Goal: Task Accomplishment & Management: Complete application form

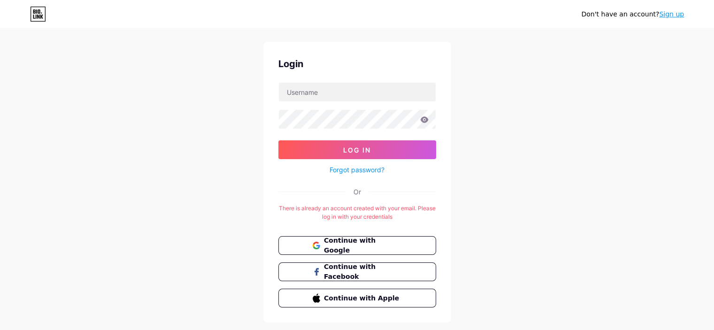
scroll to position [18, 0]
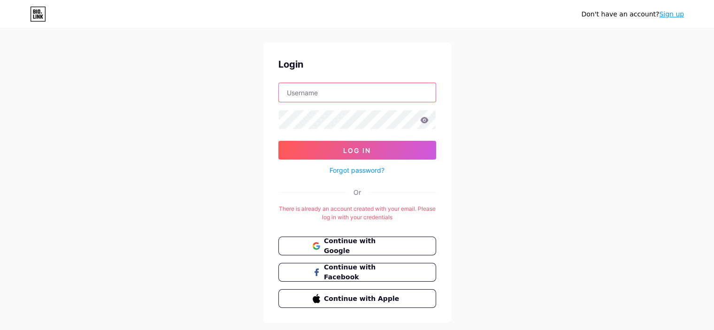
click at [342, 97] on input "text" at bounding box center [357, 92] width 157 height 19
type input "mariam.mohamed.tm@gmail.com"
click at [351, 248] on span "Continue with Google" at bounding box center [363, 246] width 78 height 20
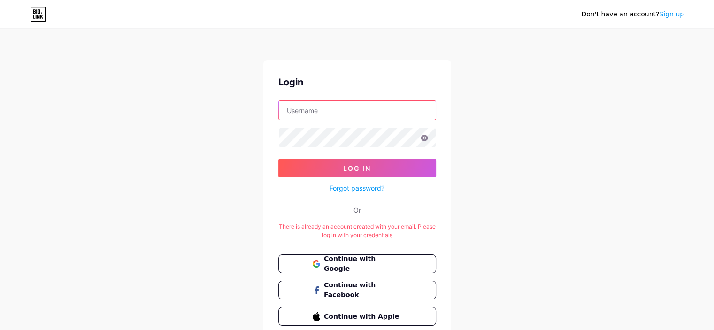
click at [363, 104] on input "text" at bounding box center [357, 110] width 157 height 19
type input "mariam.mohamed.tm@gmail.com"
click at [423, 140] on icon at bounding box center [424, 138] width 8 height 7
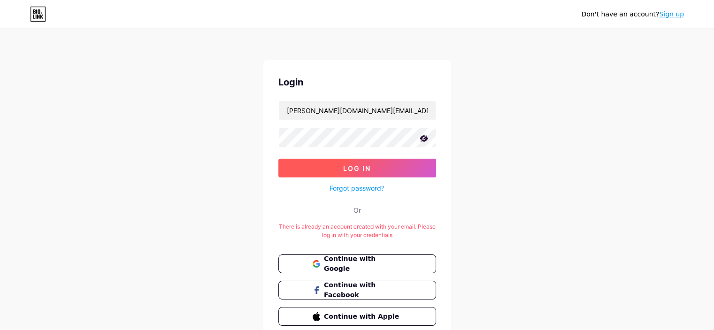
click at [352, 161] on button "Log In" at bounding box center [358, 168] width 158 height 19
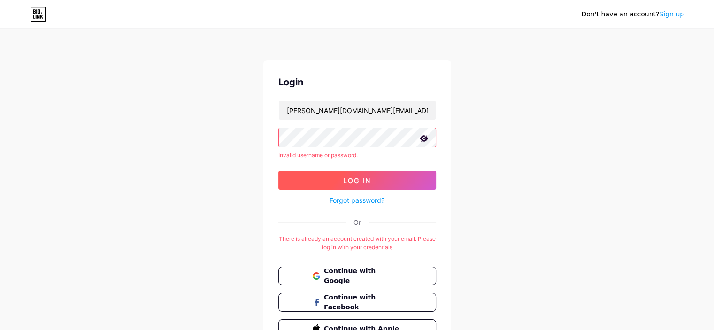
scroll to position [52, 0]
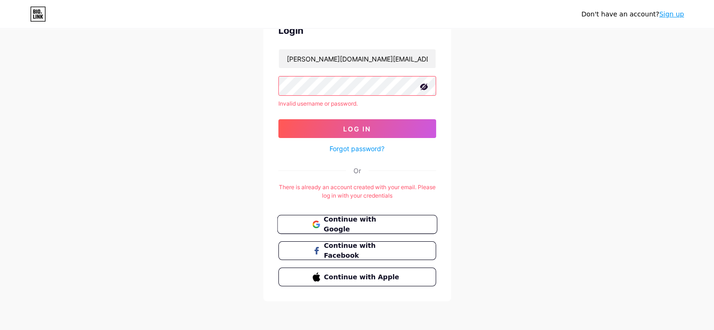
click at [348, 218] on span "Continue with Google" at bounding box center [363, 225] width 78 height 20
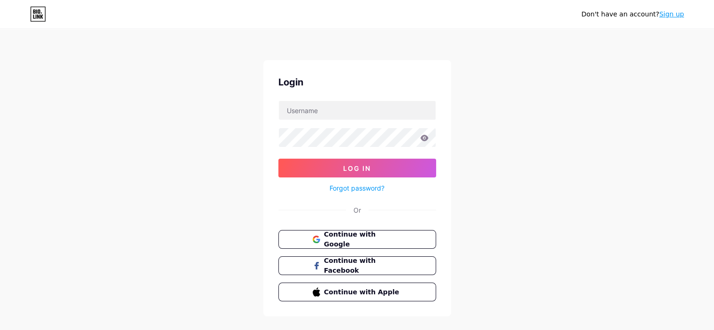
scroll to position [15, 0]
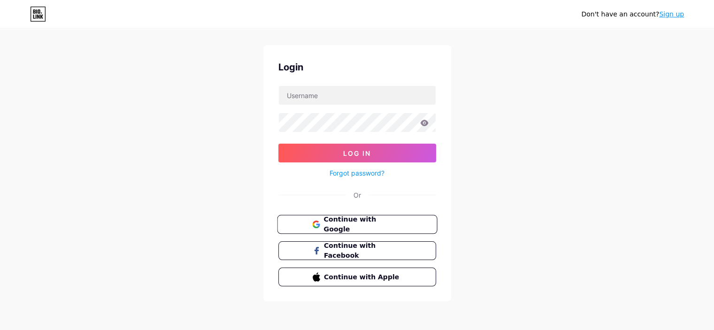
click at [334, 224] on span "Continue with Google" at bounding box center [363, 225] width 78 height 20
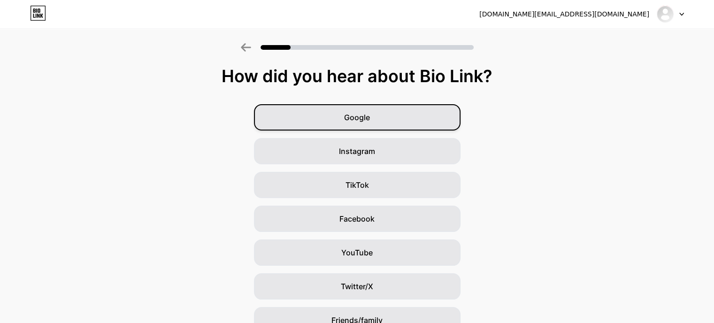
click at [388, 121] on div "Google" at bounding box center [357, 117] width 207 height 26
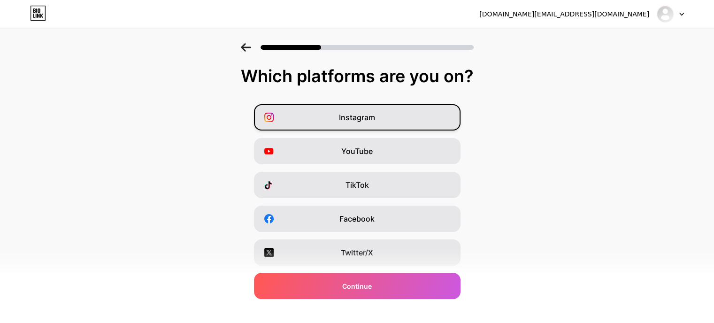
click at [392, 120] on div "Instagram" at bounding box center [357, 117] width 207 height 26
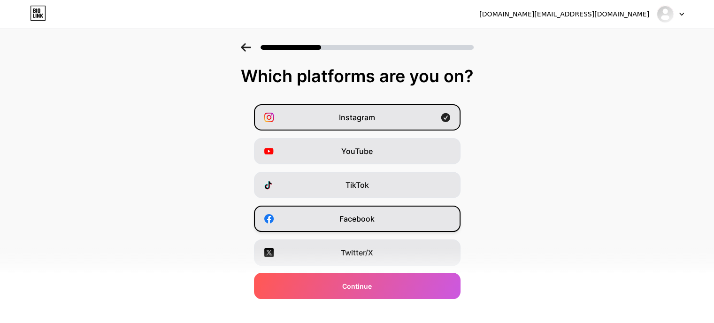
click at [394, 216] on div "Facebook" at bounding box center [357, 219] width 207 height 26
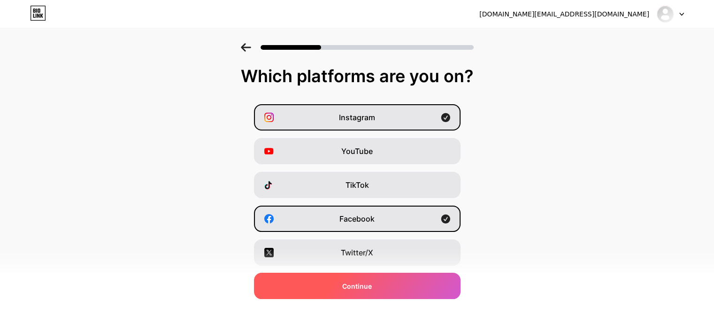
click at [369, 285] on span "Continue" at bounding box center [357, 286] width 30 height 10
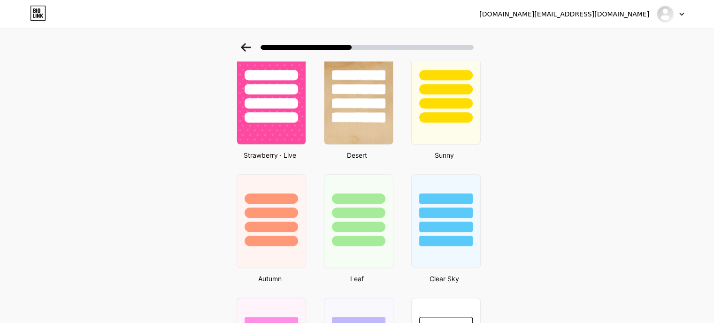
scroll to position [550, 0]
click at [434, 81] on div at bounding box center [445, 87] width 70 height 74
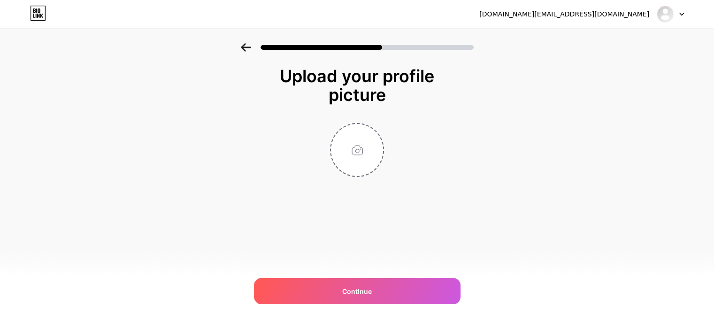
scroll to position [0, 0]
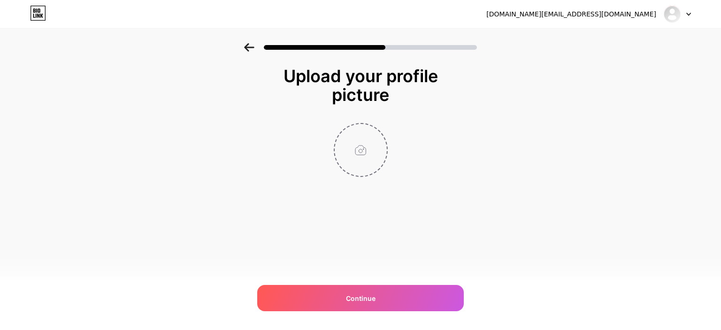
click at [372, 132] on input "file" at bounding box center [361, 150] width 52 height 52
type input "C:\fakepath\541ea8ff-6d9c-4ec1-a47e-42c202709b80.jpg"
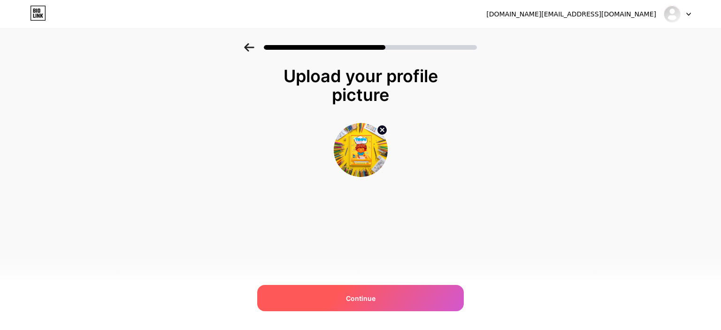
click at [370, 302] on span "Continue" at bounding box center [361, 299] width 30 height 10
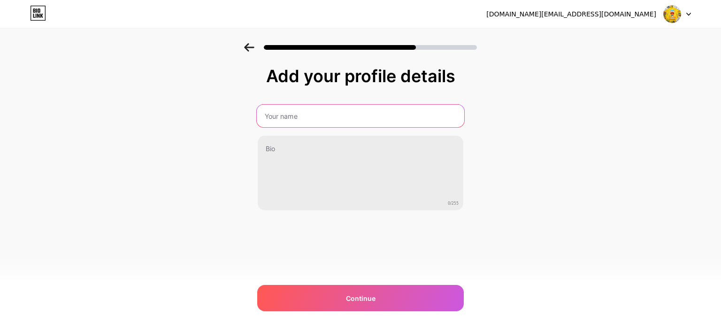
click at [340, 120] on input "text" at bounding box center [361, 116] width 208 height 23
type input "Tempo"
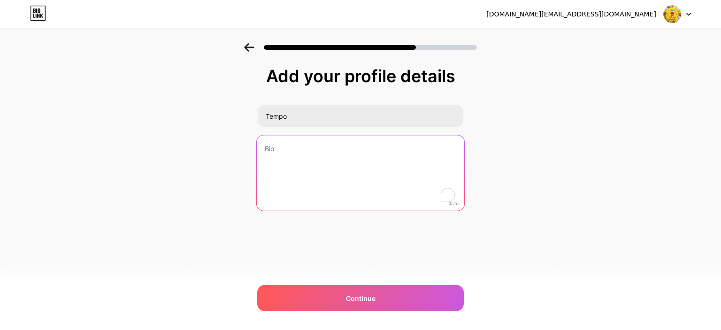
click at [321, 157] on textarea "To enrich screen reader interactions, please activate Accessibility in Grammarl…" at bounding box center [361, 173] width 208 height 77
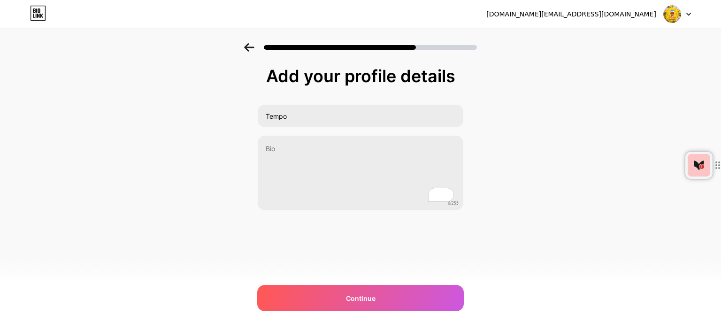
click at [615, 45] on div at bounding box center [360, 44] width 721 height 33
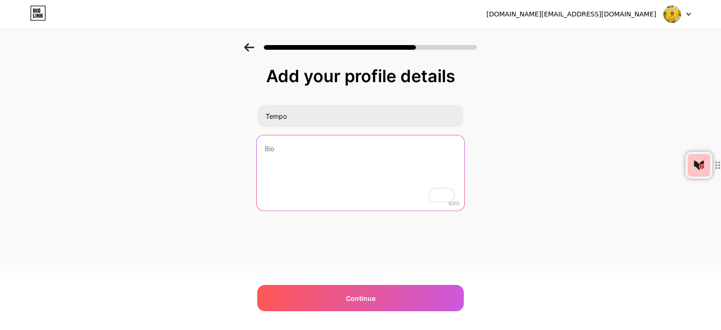
click at [368, 153] on textarea "To enrich screen reader interactions, please activate Accessibility in Grammarl…" at bounding box center [361, 173] width 208 height 77
paste textarea "👩‍👦 [PERSON_NAME] | مؤلفة ومصممة 📘 كتاب تلوين تعليمي للأطفال (٣–٦ سنوات) 🎨 Temp…"
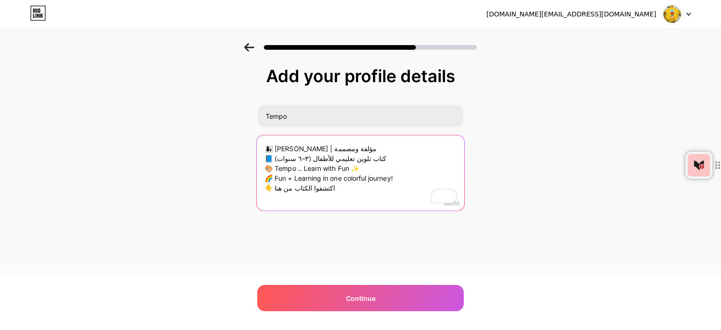
click at [321, 151] on textarea "👩‍👦 [PERSON_NAME] | مؤلفة ومصممة 📘 كتاب تلوين تعليمي للأطفال (٣–٦ سنوات) 🎨 Temp…" at bounding box center [361, 173] width 208 height 77
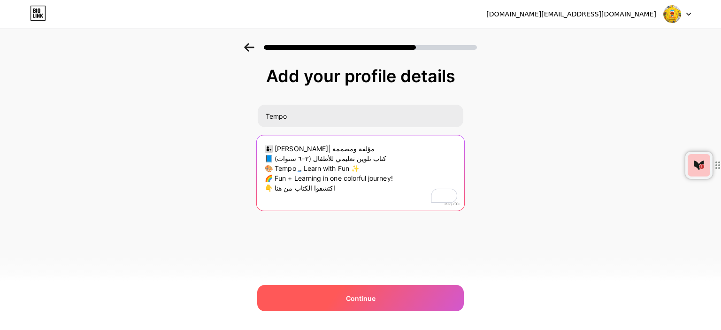
type textarea "👩‍👦 [PERSON_NAME]| مؤلفة ومصممة 📘 كتاب تلوين تعليمي للأطفال (٣–٦ سنوات) 🎨 Tempo…"
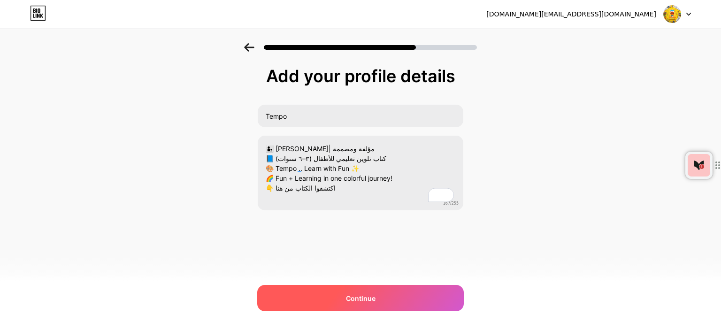
click at [351, 293] on div "Continue" at bounding box center [360, 298] width 207 height 26
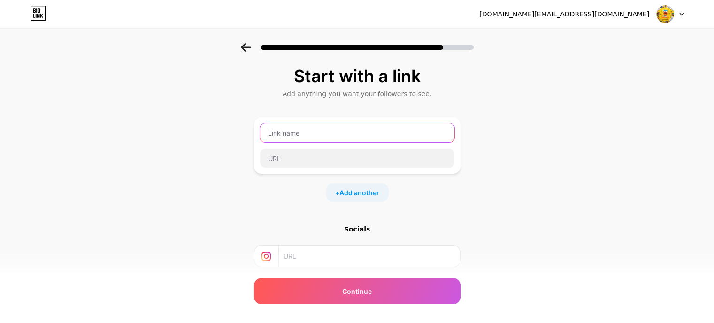
click at [325, 134] on input "text" at bounding box center [357, 133] width 194 height 19
click at [288, 254] on input "text" at bounding box center [369, 256] width 170 height 21
click at [638, 107] on div "Start with a link Add anything you want your followers to see. + Add another So…" at bounding box center [357, 208] width 714 height 330
click at [399, 129] on input "text" at bounding box center [357, 133] width 194 height 19
click at [317, 252] on input "text" at bounding box center [369, 256] width 170 height 21
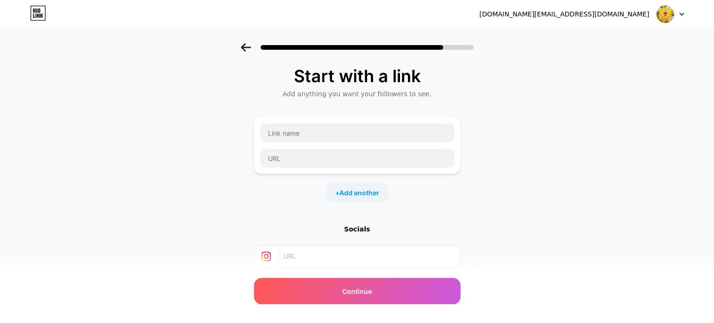
paste input "[URL][DOMAIN_NAME]"
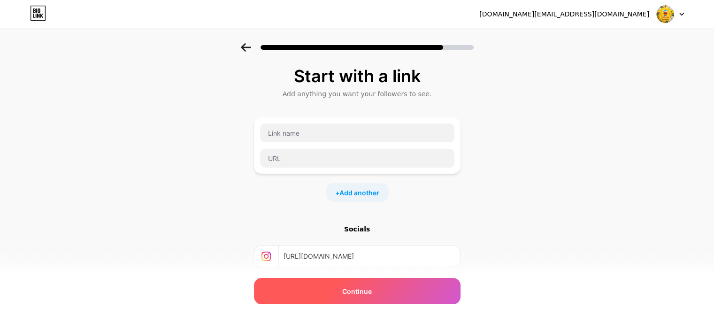
type input "[URL][DOMAIN_NAME]"
click at [331, 284] on div "Continue" at bounding box center [357, 291] width 207 height 26
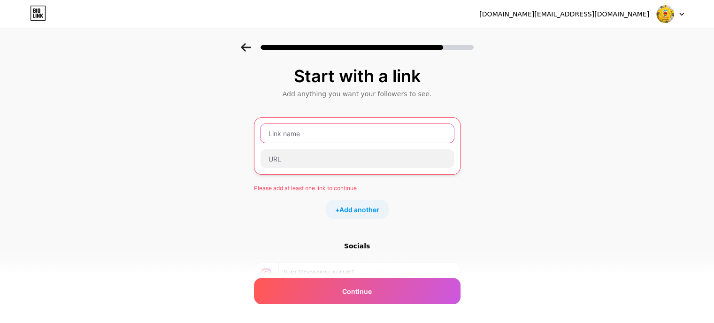
click at [319, 138] on input "text" at bounding box center [358, 133] width 194 height 19
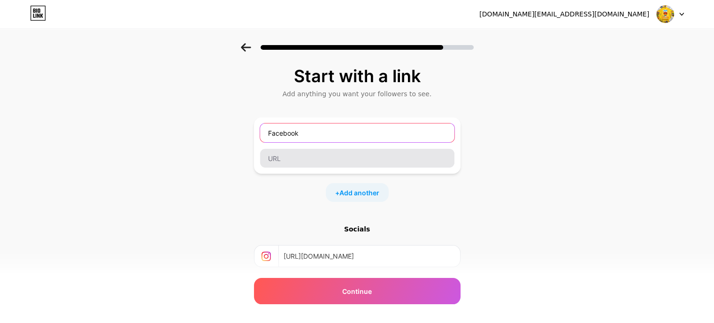
type input "Facebook"
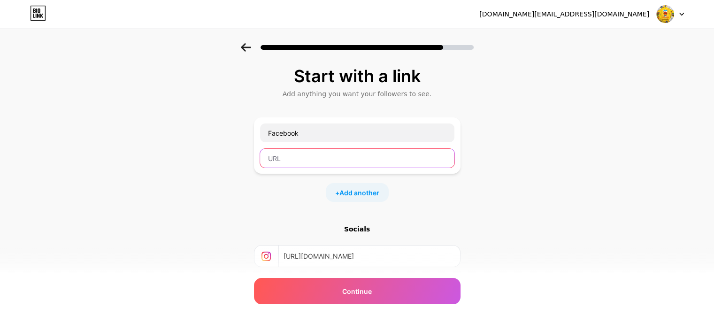
click at [308, 154] on input "text" at bounding box center [357, 158] width 194 height 19
click at [215, 139] on div "Start with a link Add anything you want your followers to see. Facebook + Add a…" at bounding box center [357, 208] width 714 height 330
click at [327, 161] on input "text" at bounding box center [357, 158] width 194 height 19
paste input "[URL][DOMAIN_NAME]"
click at [327, 161] on input "[URL][DOMAIN_NAME]" at bounding box center [357, 158] width 194 height 19
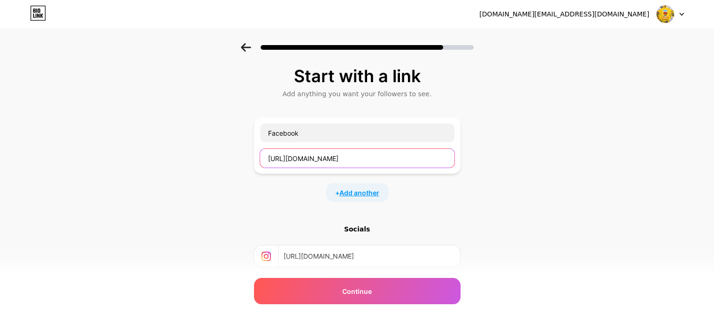
type input "[URL][DOMAIN_NAME]"
click at [367, 194] on span "Add another" at bounding box center [360, 193] width 40 height 10
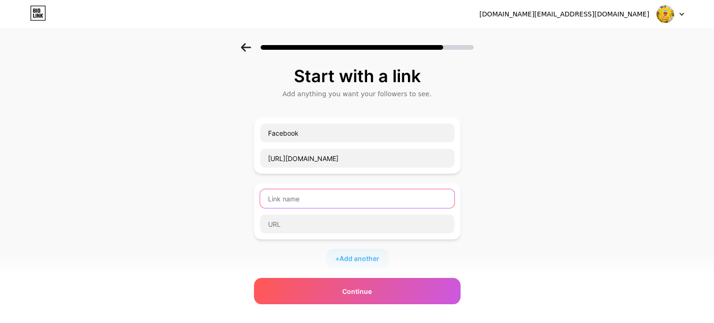
click at [350, 198] on input "text" at bounding box center [357, 198] width 194 height 19
type input "Book Link"
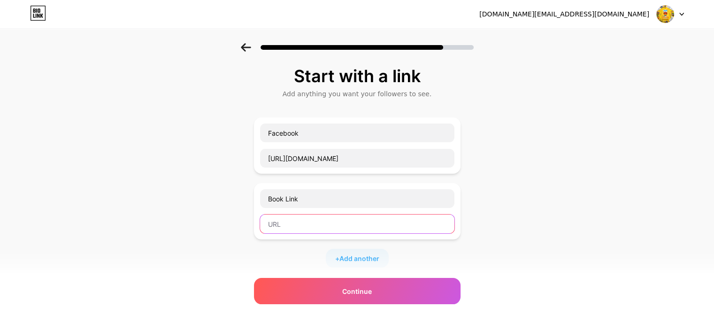
click at [326, 229] on input "text" at bounding box center [357, 224] width 194 height 19
click at [217, 149] on div "Start with a link Add anything you want your followers to see. Facebook [URL][D…" at bounding box center [357, 241] width 714 height 396
click at [333, 228] on input "text" at bounding box center [357, 224] width 194 height 19
paste input "[URL][DOMAIN_NAME]"
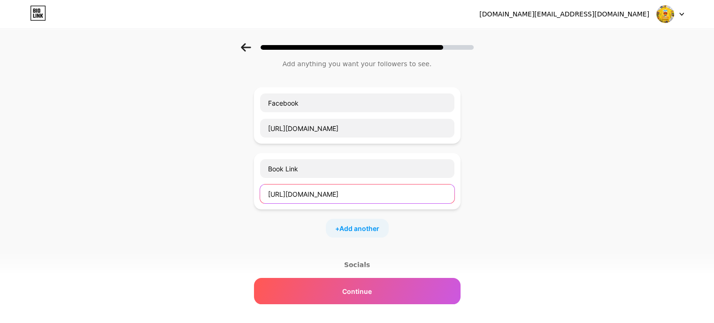
scroll to position [125, 0]
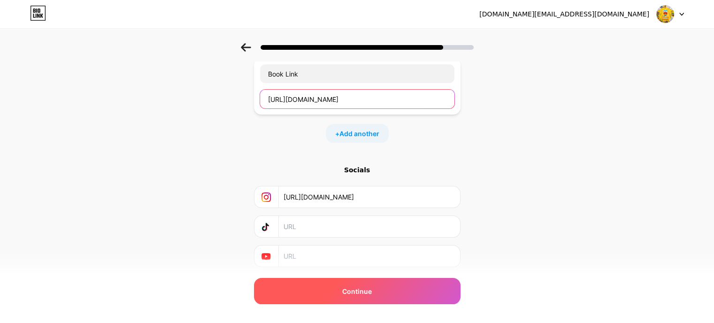
type input "[URL][DOMAIN_NAME]"
click at [329, 281] on div "Continue" at bounding box center [357, 291] width 207 height 26
click at [362, 288] on span "Continue" at bounding box center [357, 291] width 30 height 10
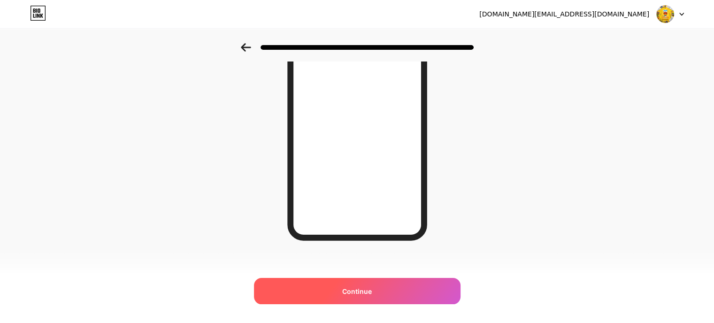
scroll to position [148, 0]
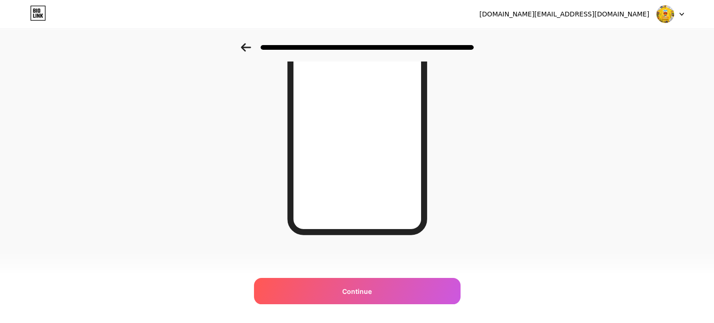
click at [247, 50] on icon at bounding box center [246, 47] width 10 height 8
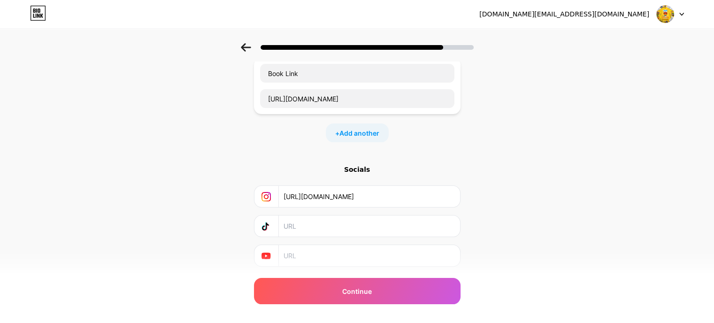
scroll to position [133, 0]
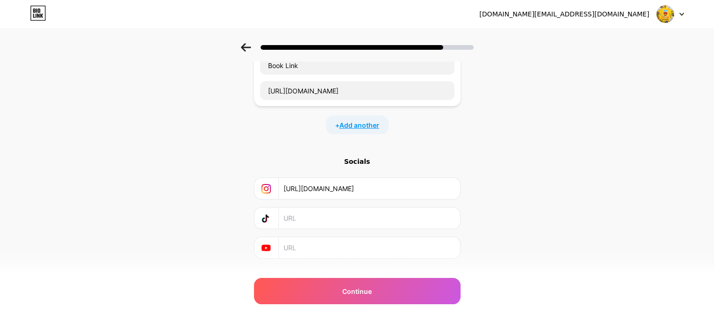
click at [348, 123] on span "Add another" at bounding box center [360, 125] width 40 height 10
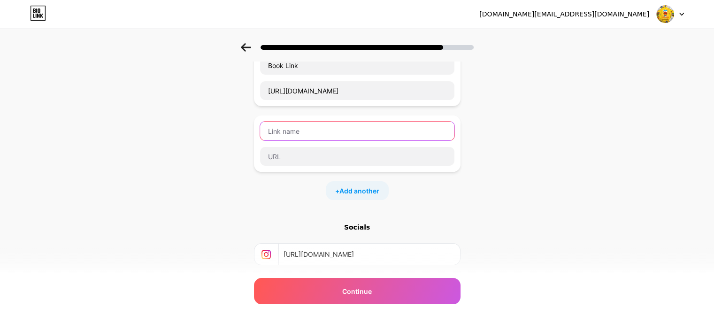
click at [337, 124] on input "text" at bounding box center [357, 131] width 194 height 19
type input "Instagram"
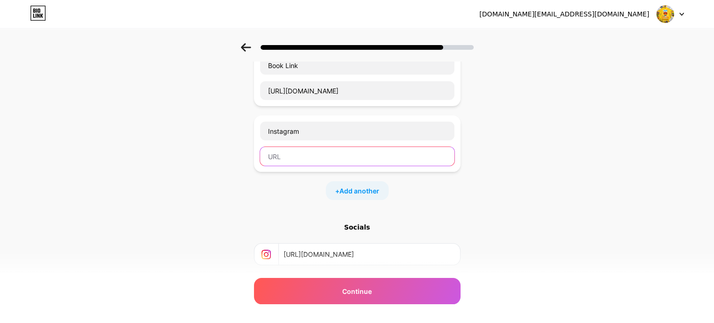
click at [334, 156] on input "text" at bounding box center [357, 156] width 194 height 19
click at [317, 249] on input "[URL][DOMAIN_NAME]" at bounding box center [369, 254] width 170 height 21
click at [334, 160] on input "text" at bounding box center [357, 156] width 194 height 19
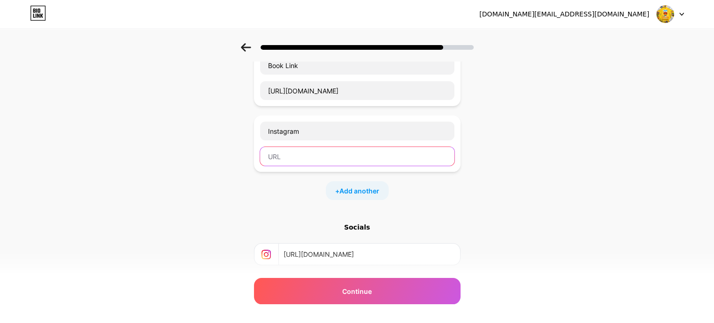
paste input "[URL][DOMAIN_NAME]"
click at [334, 160] on input "[URL][DOMAIN_NAME]" at bounding box center [357, 156] width 194 height 19
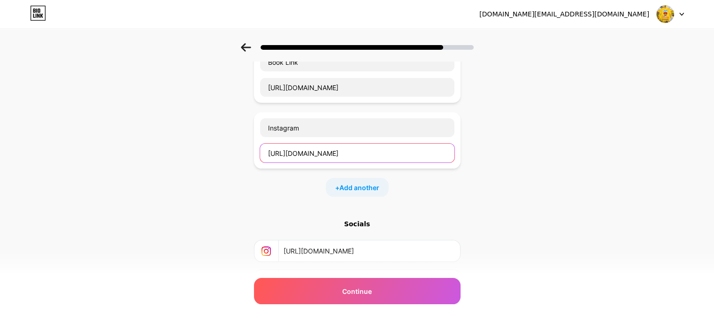
type input "[URL][DOMAIN_NAME]"
click at [333, 250] on input "[URL][DOMAIN_NAME]" at bounding box center [369, 250] width 170 height 21
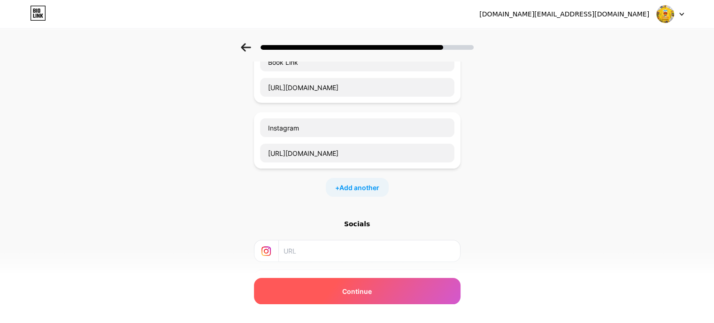
click at [352, 291] on span "Continue" at bounding box center [357, 291] width 30 height 10
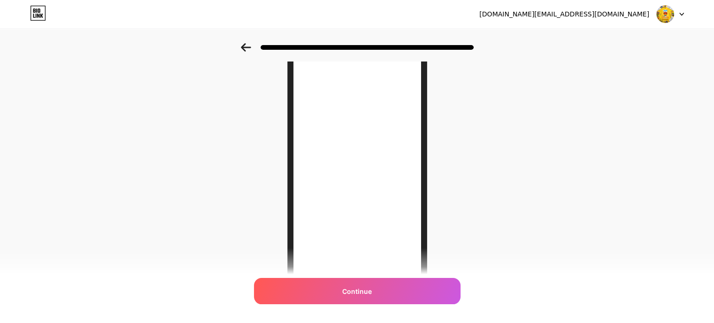
scroll to position [63, 0]
click at [248, 48] on icon at bounding box center [246, 47] width 10 height 8
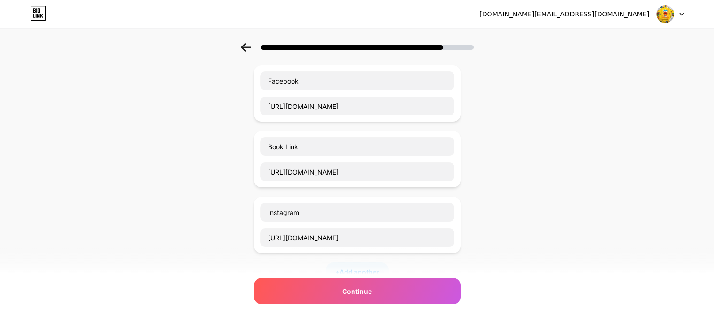
scroll to position [53, 0]
drag, startPoint x: 260, startPoint y: 215, endPoint x: 264, endPoint y: 187, distance: 28.5
click at [264, 187] on div "Facebook [URL][DOMAIN_NAME] Book Link [URL][DOMAIN_NAME] Instagram [URL][DOMAIN…" at bounding box center [357, 173] width 207 height 216
click at [292, 208] on input "Instagram" at bounding box center [357, 211] width 194 height 19
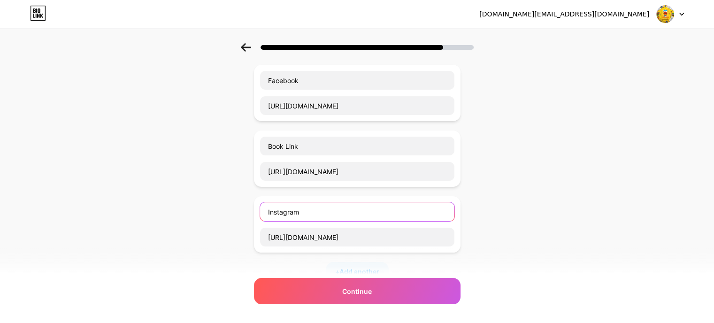
click at [292, 208] on input "Instagram" at bounding box center [357, 211] width 194 height 19
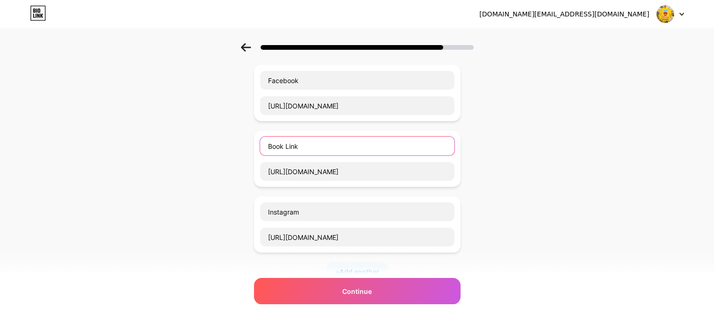
click at [329, 147] on input "Book Link" at bounding box center [357, 146] width 194 height 19
paste input "Instagram"
click at [302, 145] on input "Book LinkInstagram" at bounding box center [357, 146] width 194 height 19
drag, startPoint x: 302, startPoint y: 145, endPoint x: 252, endPoint y: 174, distance: 57.9
click at [252, 174] on div "Start with a link Add anything you want your followers to see. Facebook [URL][D…" at bounding box center [357, 222] width 714 height 462
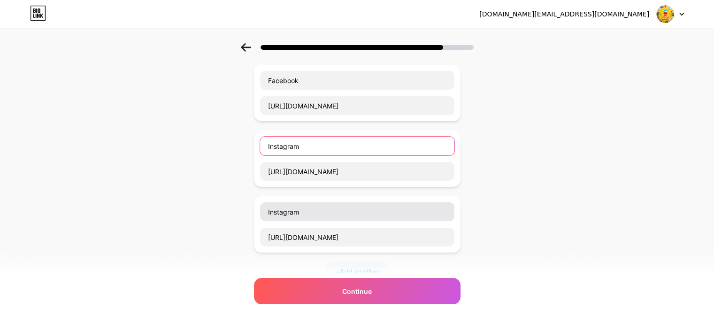
type input "Instagram"
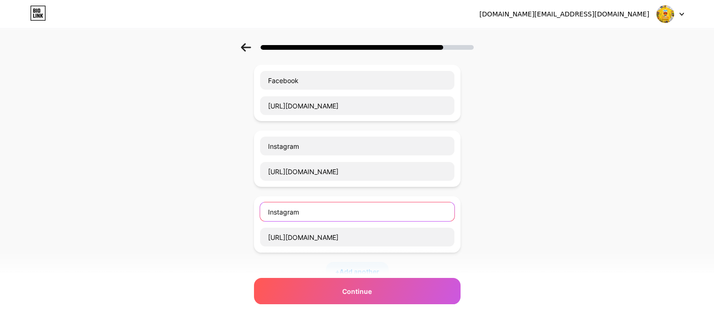
click at [299, 218] on input "Instagram" at bounding box center [357, 211] width 194 height 19
paste input "Book Link"
type input "Book Link"
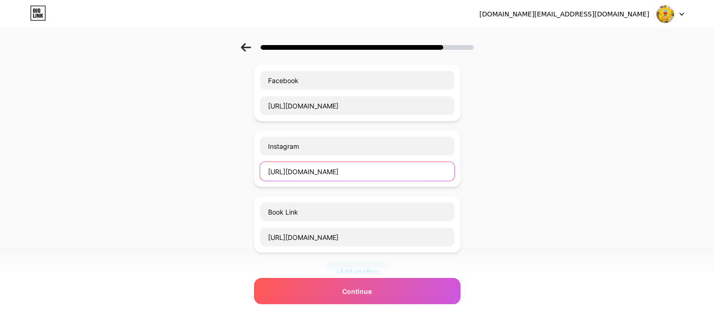
click at [313, 171] on input "[URL][DOMAIN_NAME]" at bounding box center [357, 171] width 194 height 19
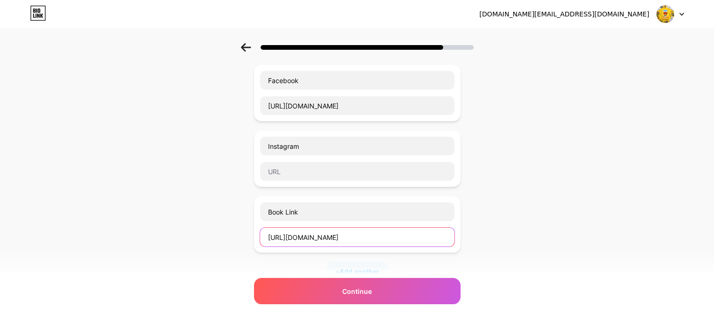
click at [292, 240] on input "[URL][DOMAIN_NAME]" at bounding box center [357, 237] width 194 height 19
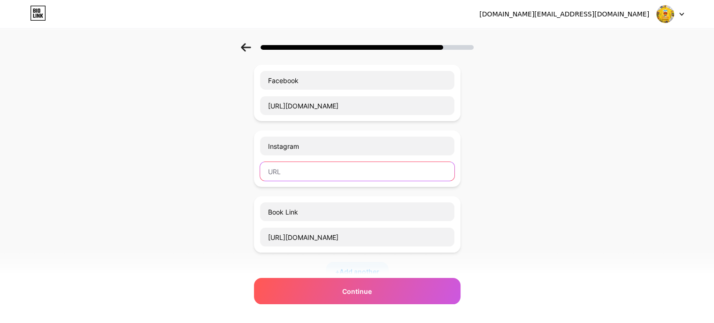
click at [316, 175] on input "text" at bounding box center [357, 171] width 194 height 19
paste input "[URL][DOMAIN_NAME]"
type input "[URL][DOMAIN_NAME]"
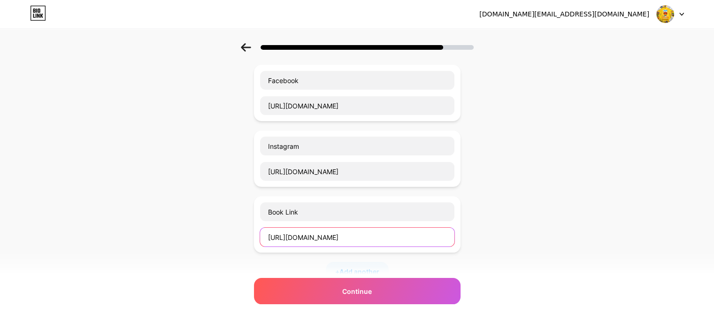
scroll to position [0, 0]
click at [319, 244] on input "[URL][DOMAIN_NAME]" at bounding box center [357, 237] width 194 height 19
click at [241, 169] on div "Start with a link Add anything you want your followers to see. Facebook [URL][D…" at bounding box center [357, 222] width 714 height 462
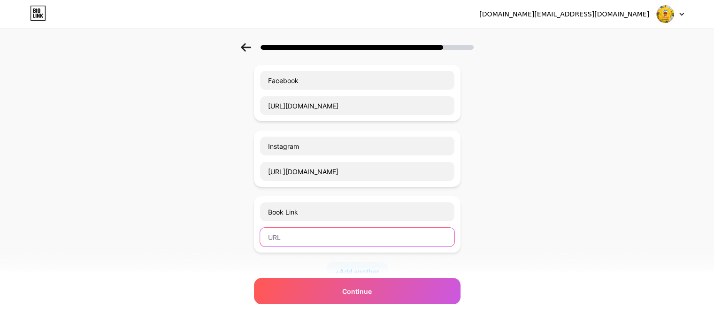
click at [331, 234] on input "text" at bounding box center [357, 237] width 194 height 19
paste input "[URL][DOMAIN_NAME]"
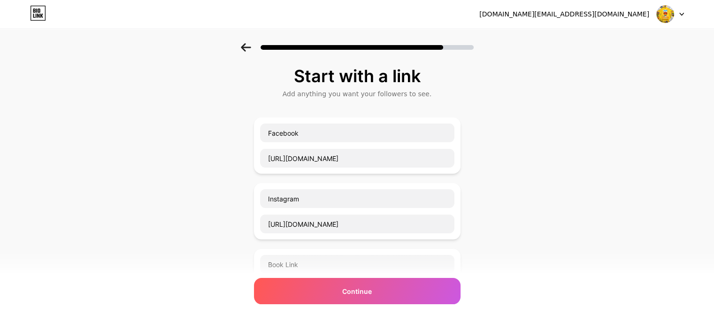
type input "[URL][DOMAIN_NAME]"
click at [251, 49] on icon at bounding box center [246, 47] width 10 height 8
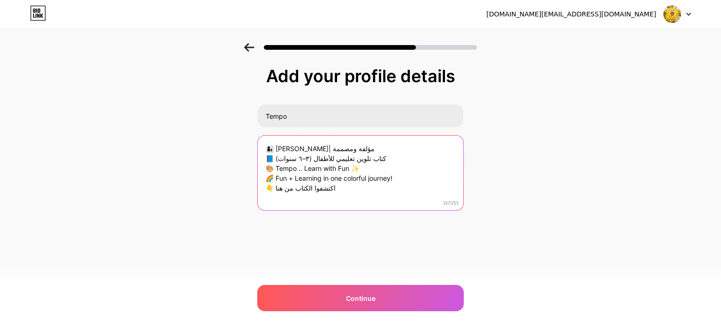
click at [271, 177] on textarea "👩‍👦 [PERSON_NAME]| مؤلفة ومصممة 📘 كتاب تلوين تعليمي للأطفال (٣–٦ سنوات) 🎨 Tempo…" at bounding box center [361, 174] width 206 height 76
click at [271, 177] on textarea "👩‍👦 [PERSON_NAME]| مؤلفة ومصممة 📘 كتاب تلوين تعليمي للأطفال (٣–٦ سنوات) 🎨 Tempo…" at bounding box center [361, 173] width 208 height 77
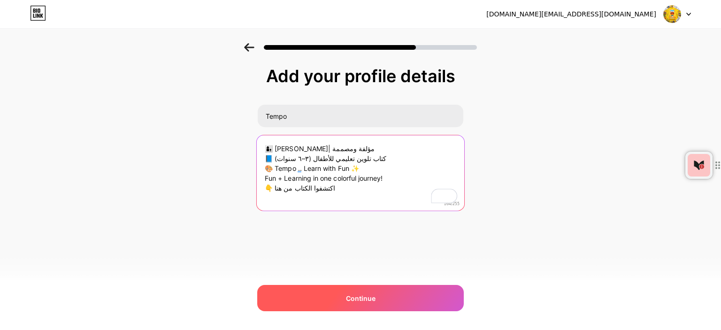
type textarea "👩‍👦 [PERSON_NAME]| مؤلفة ومصممة 📘 كتاب تلوين تعليمي للأطفال (٣–٦ سنوات) 🎨 Tempo…"
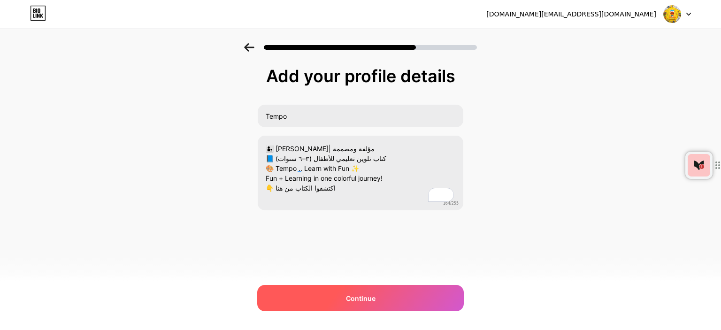
click at [325, 294] on div "Continue" at bounding box center [360, 298] width 207 height 26
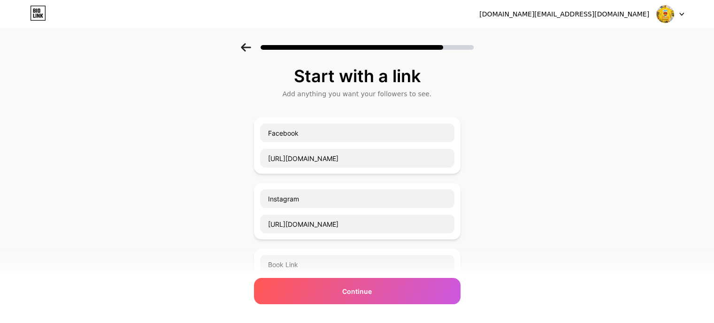
click at [325, 294] on div "Continue" at bounding box center [357, 291] width 207 height 26
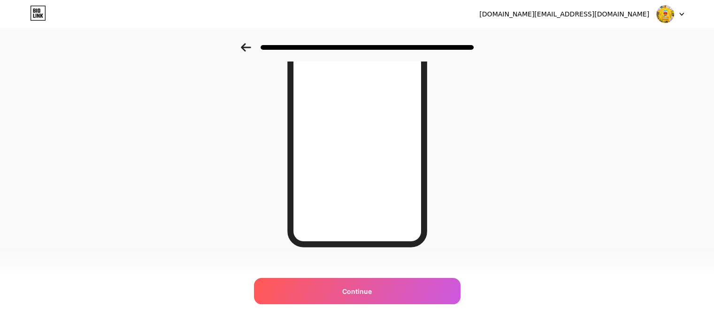
scroll to position [137, 0]
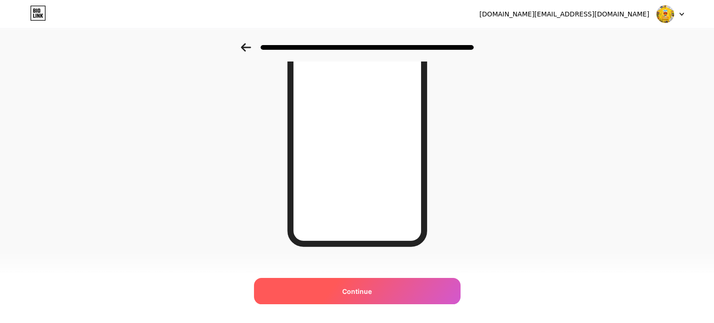
click at [355, 299] on div "Continue" at bounding box center [357, 291] width 207 height 26
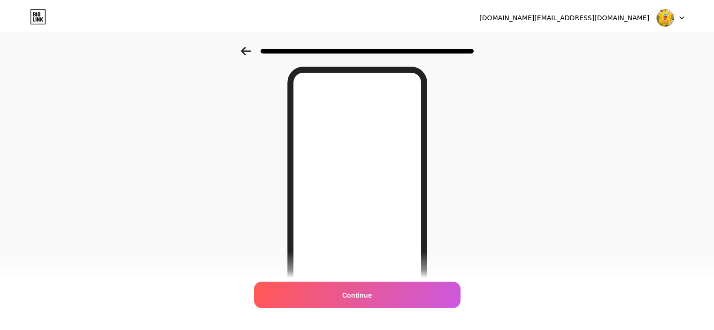
scroll to position [0, 0]
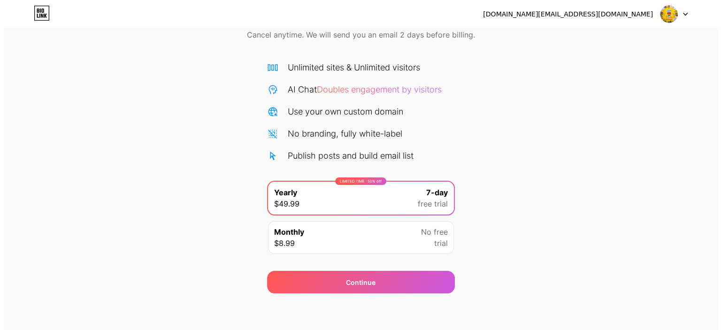
scroll to position [47, 0]
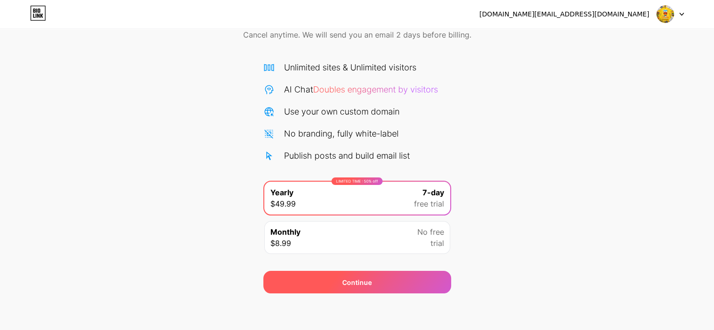
click at [316, 279] on div "Continue" at bounding box center [357, 282] width 188 height 23
